Goal: Task Accomplishment & Management: Use online tool/utility

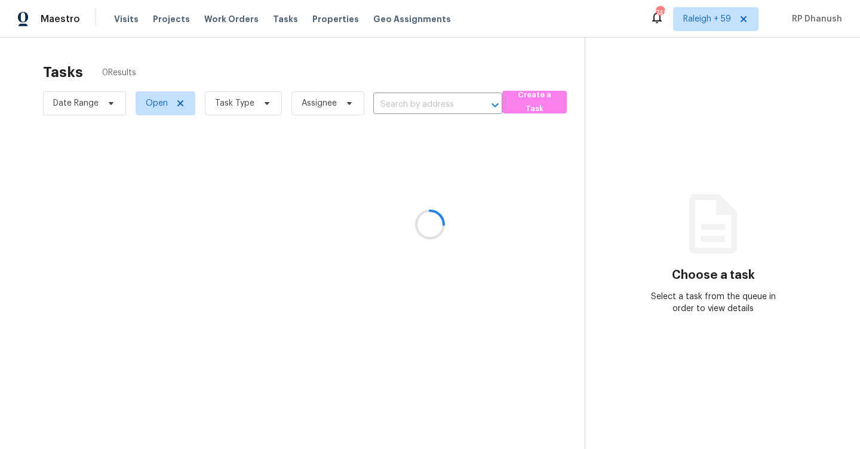
click at [241, 96] on div at bounding box center [430, 224] width 860 height 449
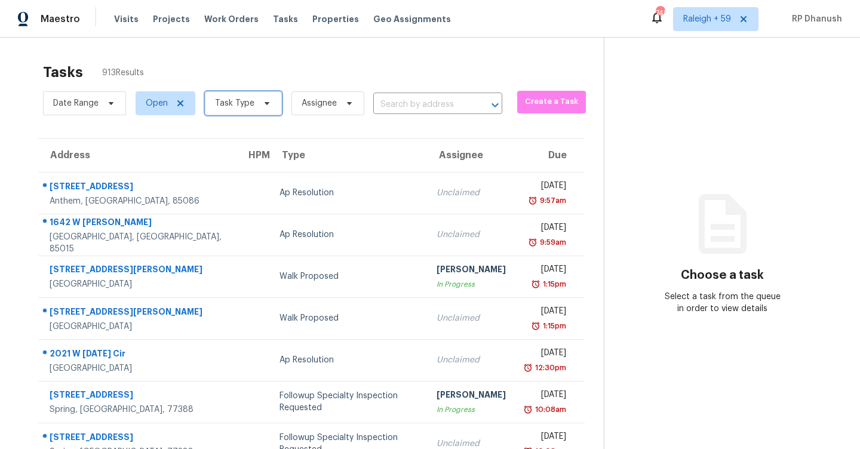
click at [247, 110] on span "Task Type" at bounding box center [243, 103] width 77 height 24
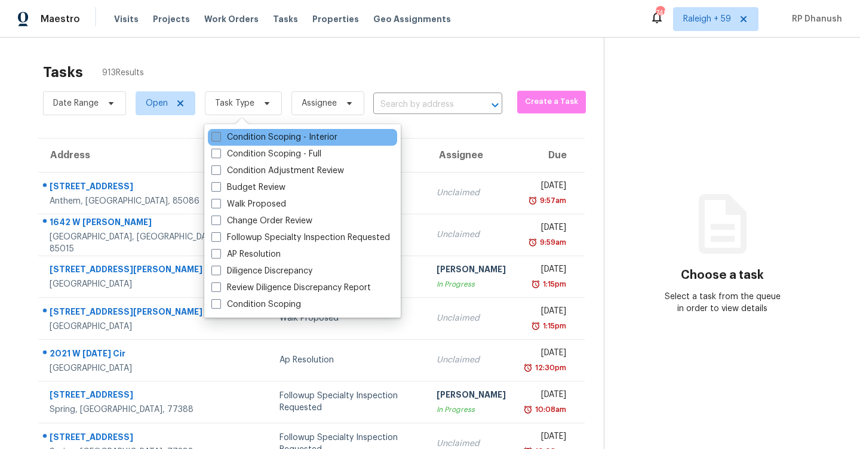
click at [247, 140] on label "Condition Scoping - Interior" at bounding box center [274, 137] width 126 height 12
click at [219, 139] on input "Condition Scoping - Interior" at bounding box center [215, 135] width 8 height 8
checkbox input "true"
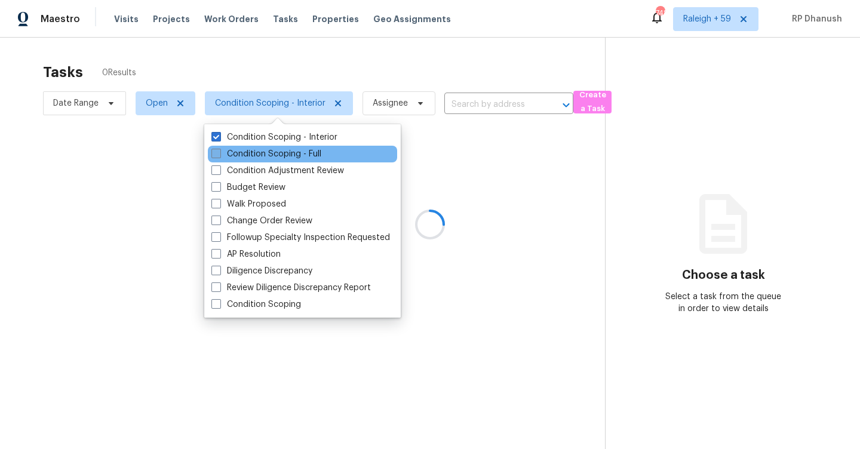
click at [245, 153] on label "Condition Scoping - Full" at bounding box center [266, 154] width 110 height 12
click at [219, 153] on input "Condition Scoping - Full" at bounding box center [215, 152] width 8 height 8
checkbox input "true"
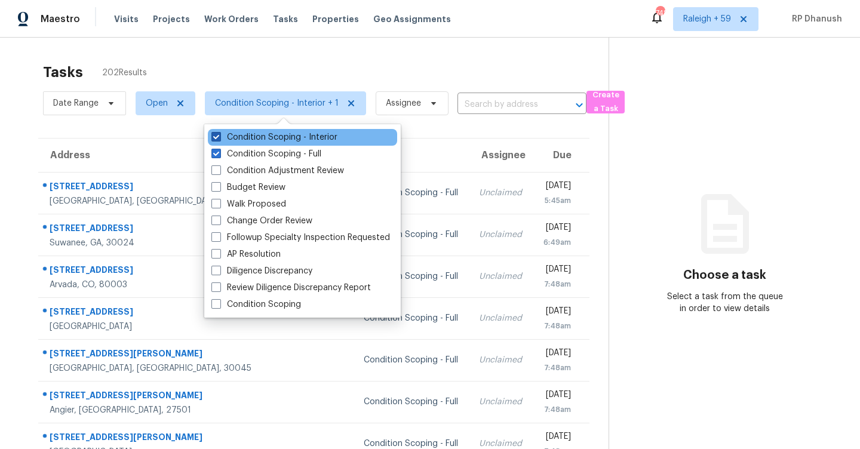
click at [307, 137] on label "Condition Scoping - Interior" at bounding box center [274, 137] width 126 height 12
click at [219, 137] on input "Condition Scoping - Interior" at bounding box center [215, 135] width 8 height 8
checkbox input "false"
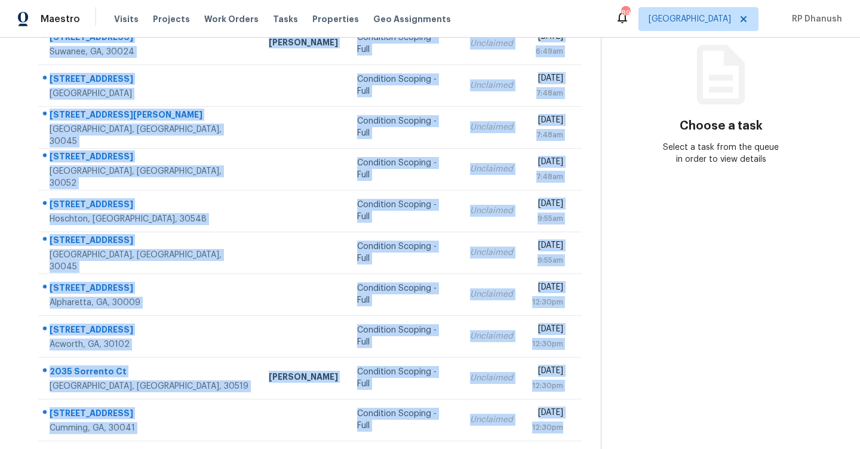
scroll to position [173, 0]
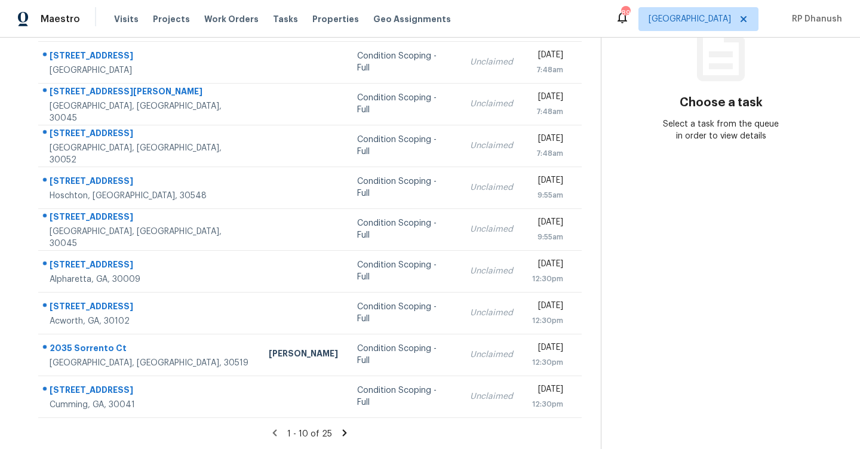
drag, startPoint x: 41, startPoint y: 173, endPoint x: 590, endPoint y: 410, distance: 597.3
click at [590, 410] on div "Address HPM Type Assignee Due 5825 Trailwood Ct Suwanee, GA, 30024 Scott Smathe…" at bounding box center [310, 191] width 582 height 453
copy table "Address HPM Type Assignee Due"
click at [345, 428] on icon at bounding box center [344, 433] width 11 height 11
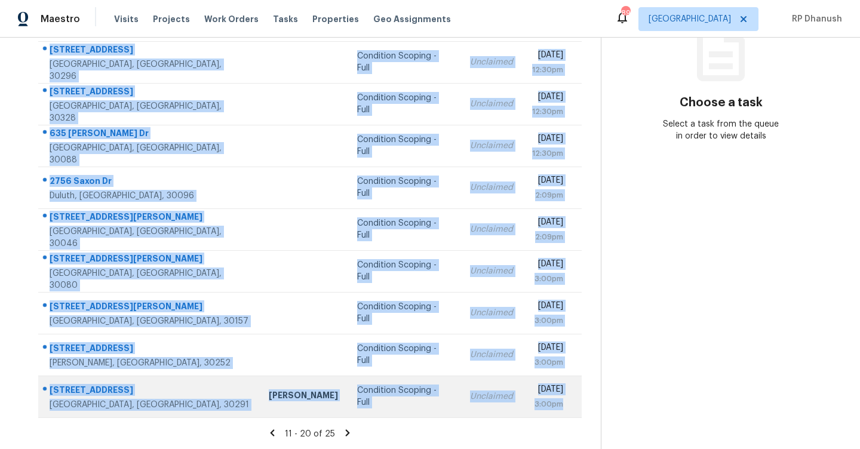
drag, startPoint x: 45, startPoint y: 180, endPoint x: 580, endPoint y: 404, distance: 580.0
click at [580, 404] on tbody "2035 Sorrento Ct Buford, GA, 30519 Scott Smathers Condition Scoping - Full Uncl…" at bounding box center [310, 208] width 544 height 418
copy tbody "2035 Sorrento Ct Buford, GA, 30519 Scott Smathers Condition Scoping - Full Uncl…"
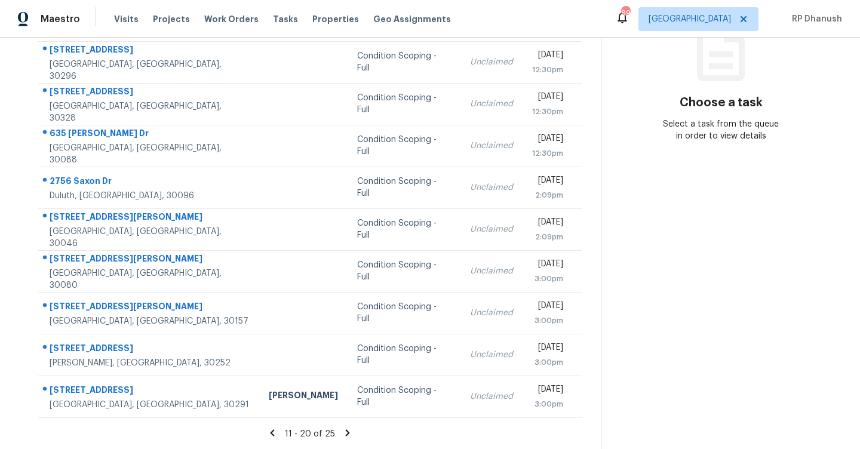
click at [344, 433] on icon at bounding box center [347, 433] width 11 height 11
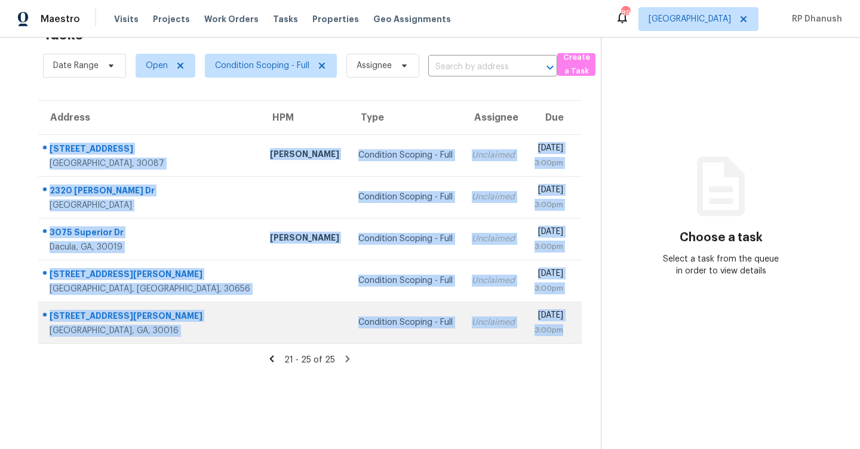
drag, startPoint x: 46, startPoint y: 140, endPoint x: 574, endPoint y: 342, distance: 565.4
click at [574, 342] on tbody "5083 Oak Leaf Ter Stone Mountain, GA, 30087 Samuel Vetrik Condition Scoping - F…" at bounding box center [310, 238] width 544 height 209
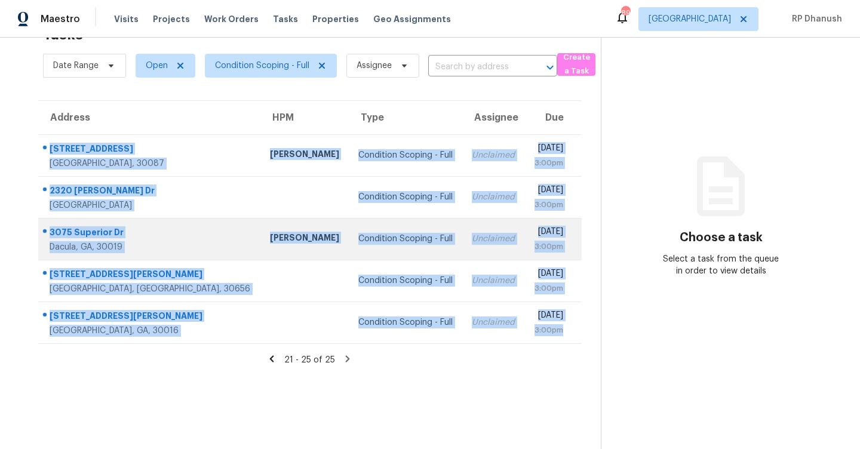
copy tbody "5083 Oak Leaf Ter Stone Mountain, GA, 30087 Samuel Vetrik Condition Scoping - F…"
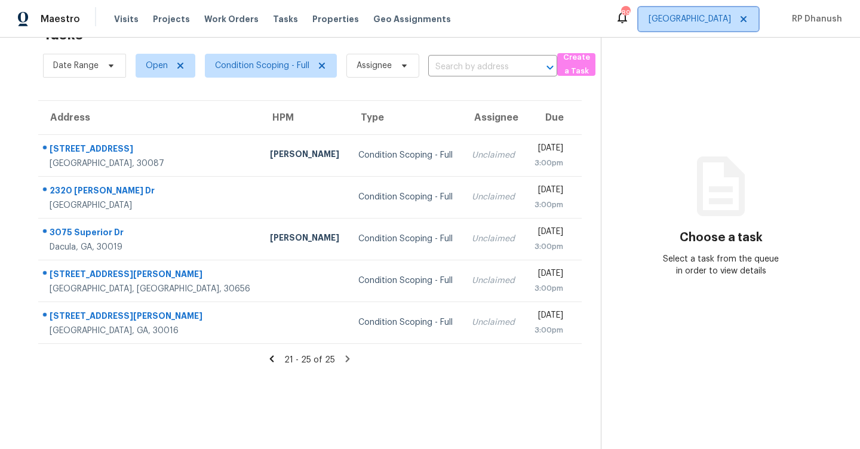
click at [729, 24] on span "Atlanta" at bounding box center [690, 19] width 82 height 12
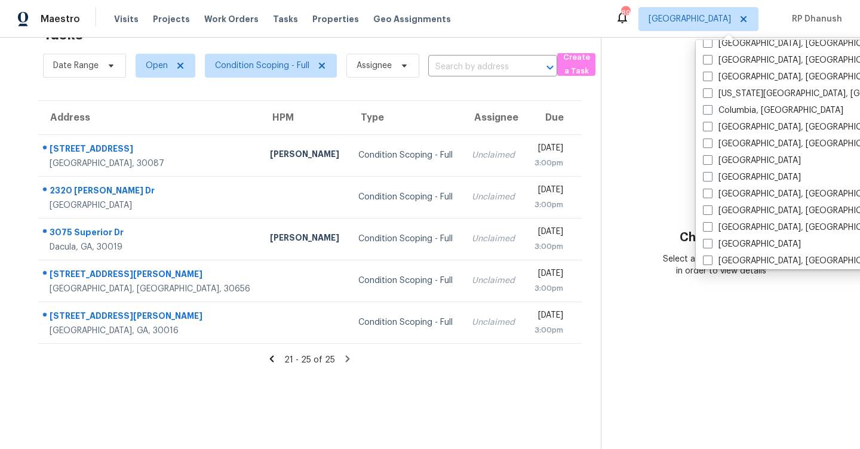
scroll to position [211, 0]
click at [729, 162] on label "Dallas" at bounding box center [752, 160] width 98 height 12
click at [711, 162] on input "Dallas" at bounding box center [707, 158] width 8 height 8
checkbox input "true"
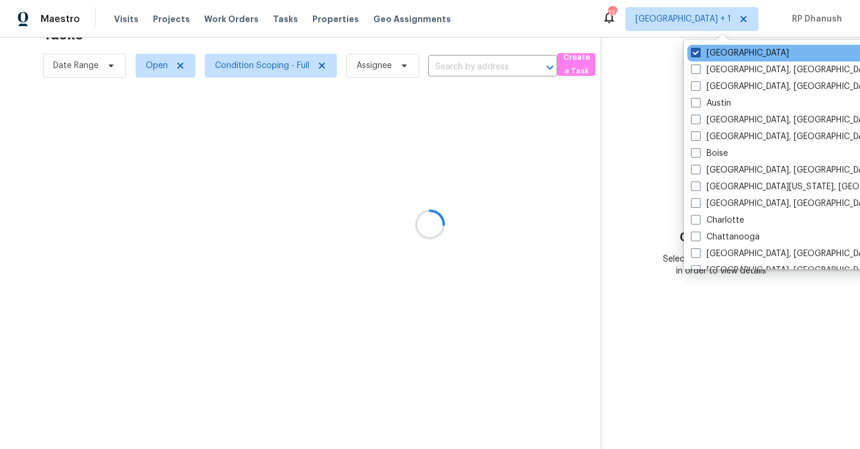
click at [730, 58] on label "Atlanta" at bounding box center [740, 53] width 98 height 12
click at [699, 55] on input "Atlanta" at bounding box center [695, 51] width 8 height 8
checkbox input "false"
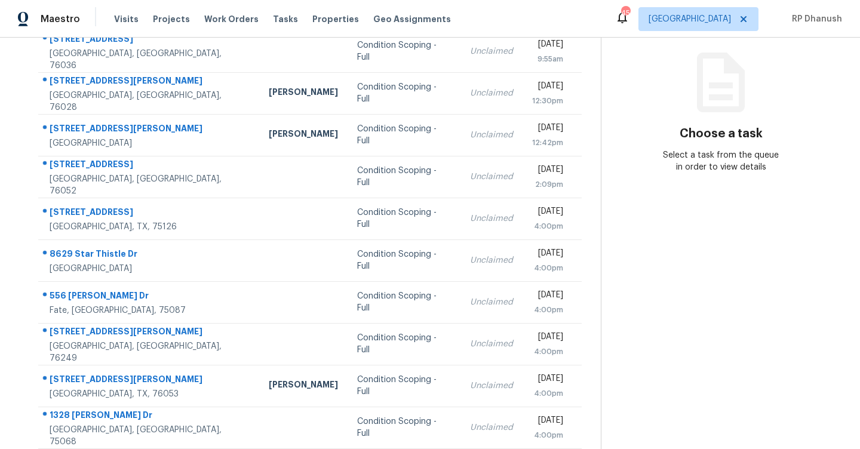
scroll to position [151, 0]
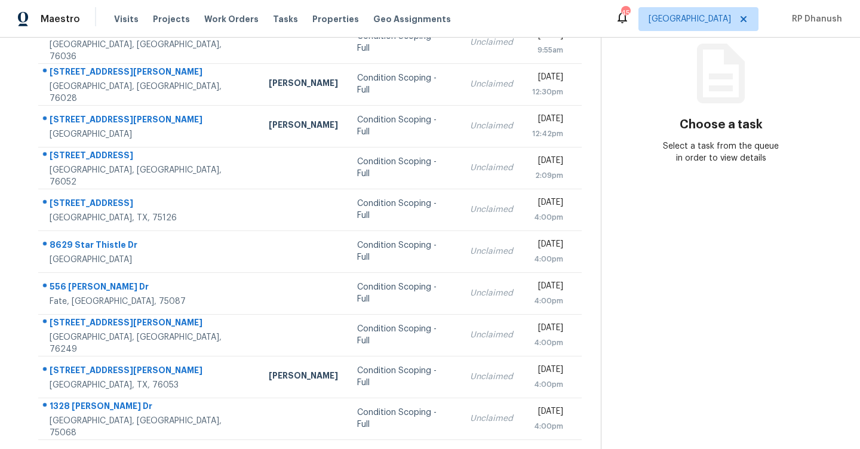
drag, startPoint x: 45, startPoint y: 178, endPoint x: 594, endPoint y: 440, distance: 609.0
click at [594, 440] on section "Tasks 10 Results Date Range Open Condition Scoping - Full Assignee ​ Create a T…" at bounding box center [310, 178] width 582 height 544
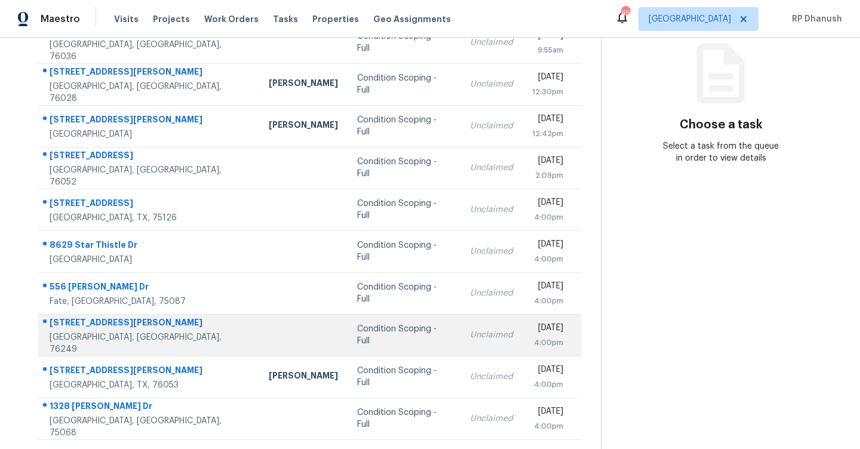
copy table "Address HPM Type Assignee Due"
